Goal: Check status: Check status

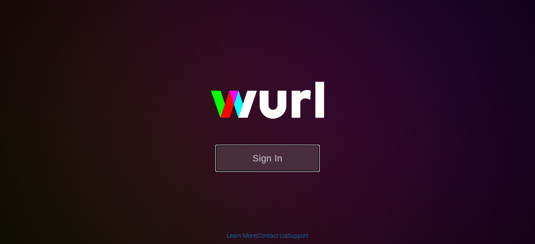
click at [246, 168] on button "Sign In" at bounding box center [267, 158] width 104 height 27
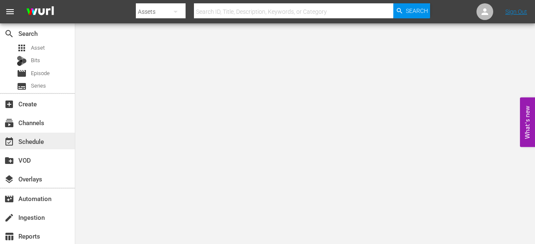
click at [46, 138] on div "event_available Schedule" at bounding box center [23, 141] width 47 height 8
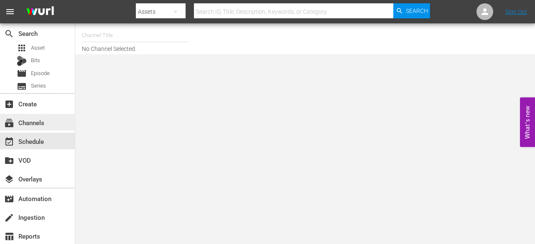
click at [64, 119] on div "subscriptions Channels" at bounding box center [37, 122] width 75 height 17
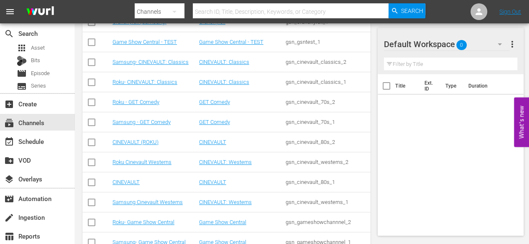
scroll to position [251, 0]
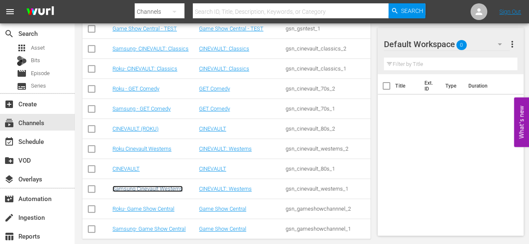
click at [153, 188] on link "Samsung Cinevault Westerns" at bounding box center [147, 189] width 70 height 6
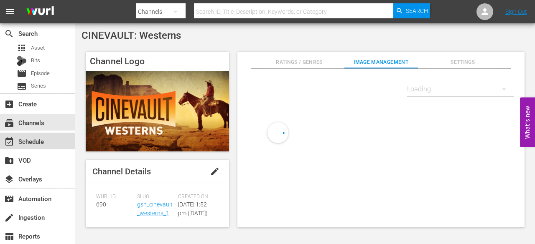
click at [64, 136] on div "event_available Schedule" at bounding box center [37, 141] width 75 height 17
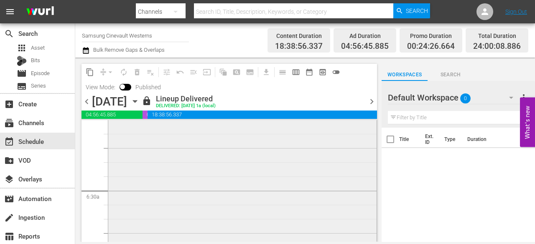
scroll to position [1128, 0]
click at [371, 104] on span "chevron_right" at bounding box center [371, 102] width 10 height 10
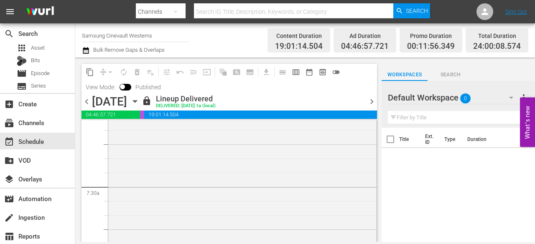
click at [371, 102] on span "chevron_right" at bounding box center [371, 102] width 10 height 10
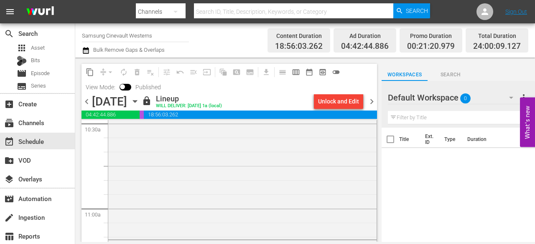
scroll to position [1922, 0]
